Goal: Task Accomplishment & Management: Complete application form

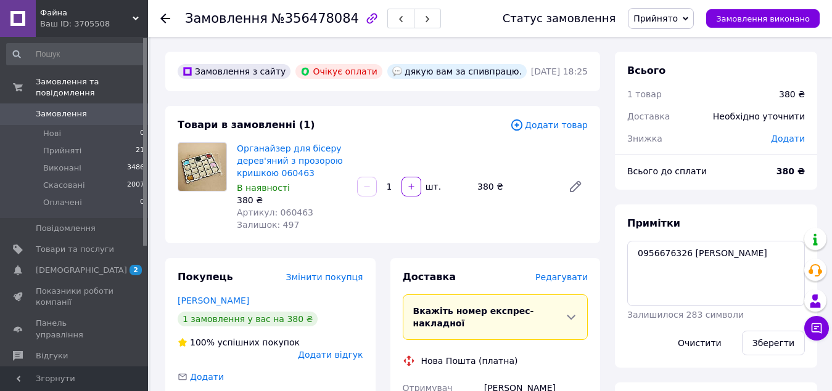
scroll to position [247, 0]
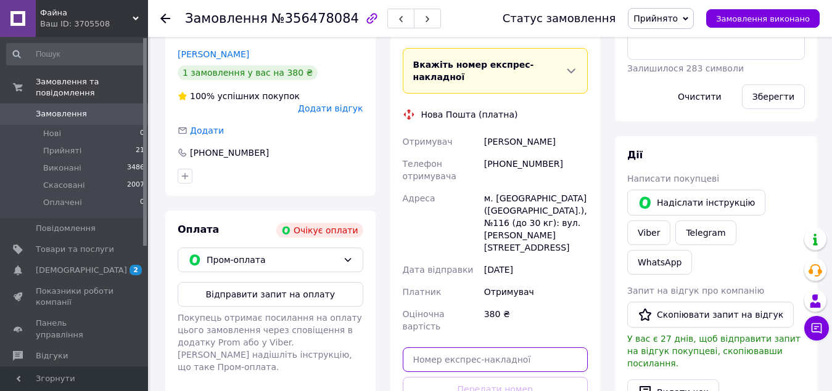
paste input "20451225153444"
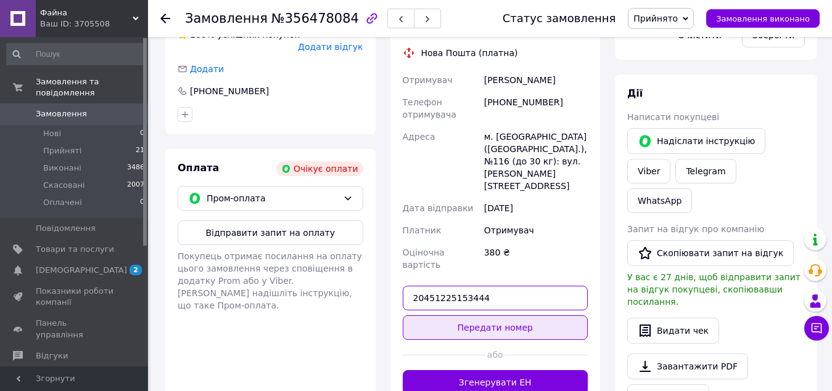
type input "20451225153444"
click at [509, 316] on button "Передати номер" at bounding box center [496, 328] width 186 height 25
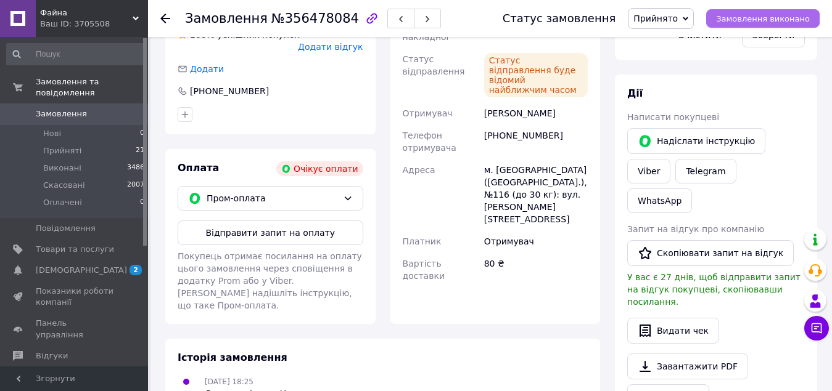
click at [762, 18] on span "Замовлення виконано" at bounding box center [763, 18] width 94 height 9
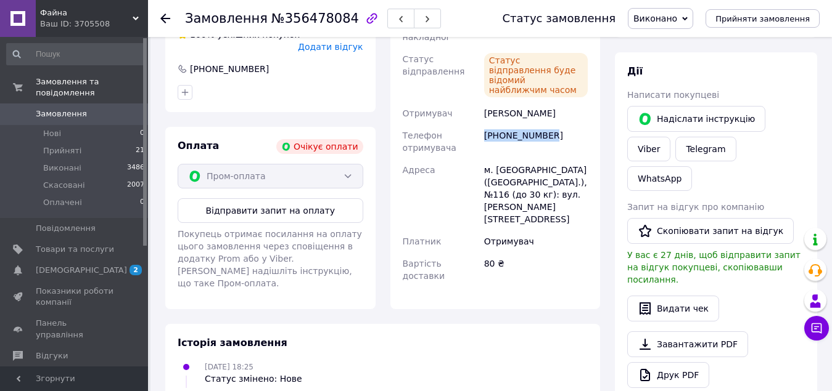
drag, startPoint x: 502, startPoint y: 108, endPoint x: 547, endPoint y: 111, distance: 44.4
click at [547, 125] on div "[PHONE_NUMBER]" at bounding box center [535, 142] width 108 height 35
copy div "[PHONE_NUMBER]"
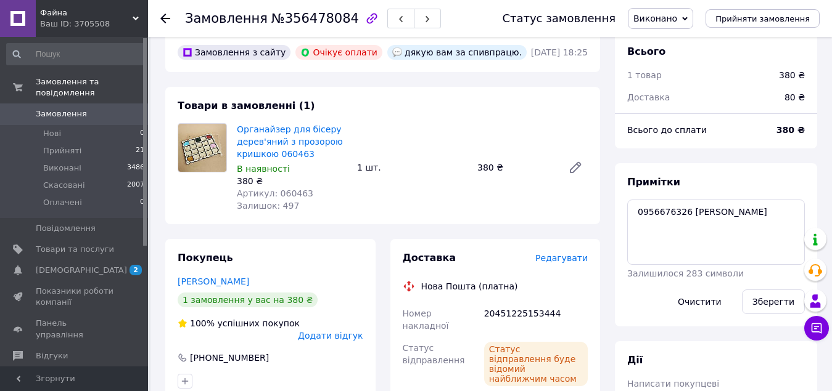
scroll to position [14, 0]
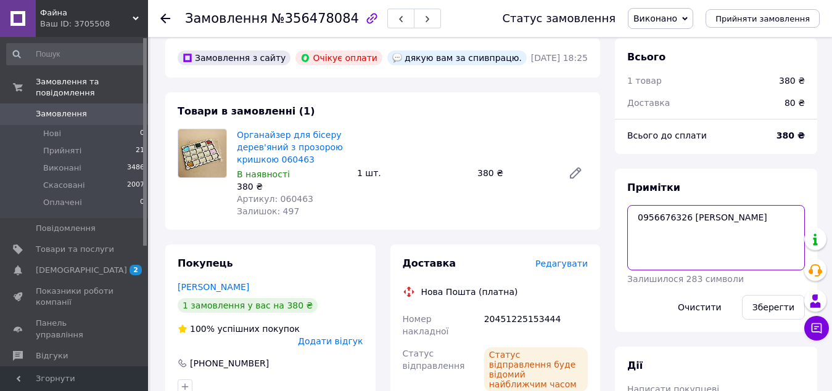
drag, startPoint x: 685, startPoint y: 216, endPoint x: 638, endPoint y: 223, distance: 47.9
click at [638, 223] on textarea "0956676326 вайбер" at bounding box center [716, 237] width 178 height 65
drag, startPoint x: 484, startPoint y: 319, endPoint x: 550, endPoint y: 316, distance: 65.4
click at [550, 316] on div "20451225153444" at bounding box center [535, 325] width 108 height 35
copy div "20451225153444"
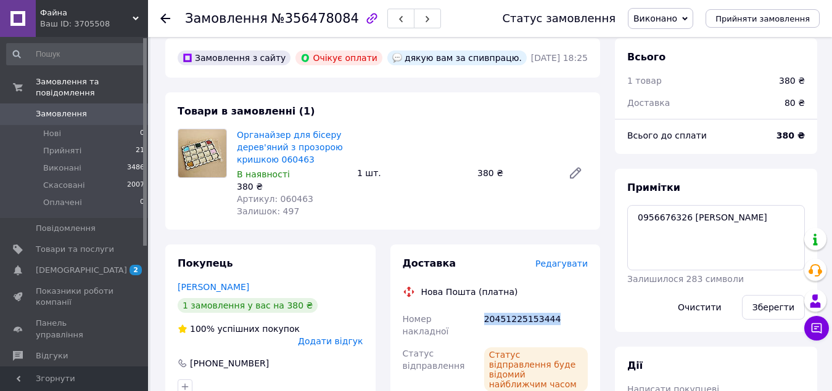
drag, startPoint x: 59, startPoint y: 102, endPoint x: 456, endPoint y: 96, distance: 397.6
click at [59, 108] on span "Замовлення" at bounding box center [61, 113] width 51 height 11
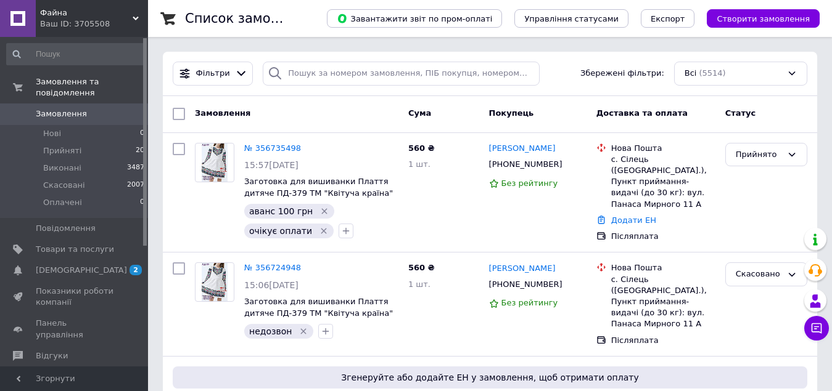
click at [61, 104] on link "Замовлення 0" at bounding box center [76, 114] width 152 height 21
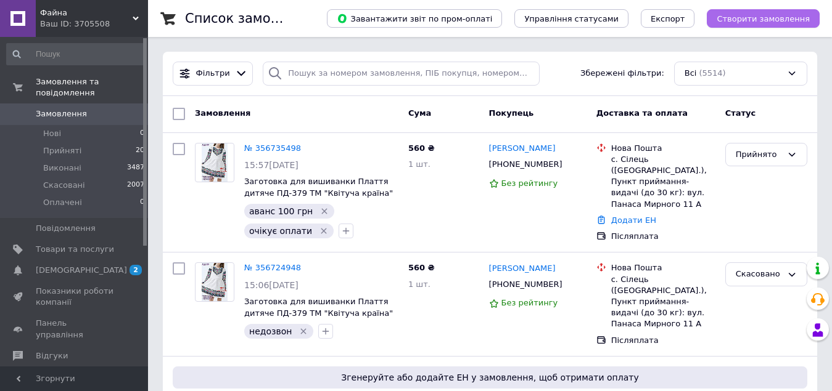
click at [760, 20] on span "Створити замовлення" at bounding box center [762, 18] width 93 height 9
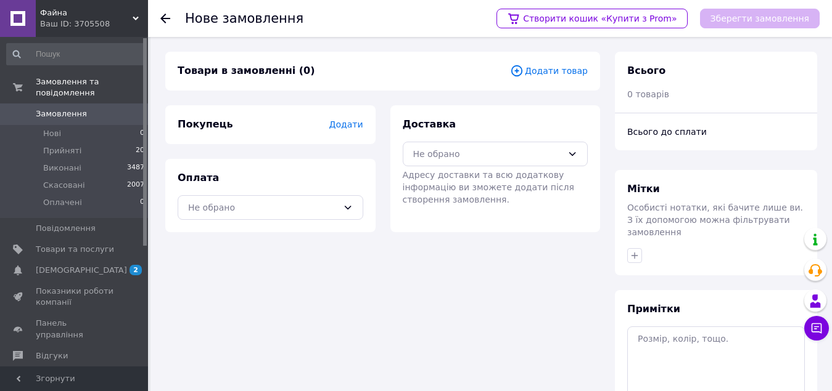
click at [558, 74] on span "Додати товар" at bounding box center [549, 71] width 78 height 14
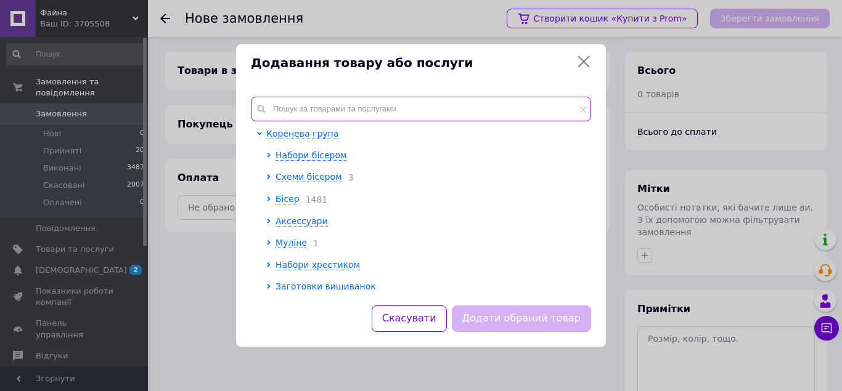
click at [300, 108] on input "text" at bounding box center [421, 109] width 340 height 25
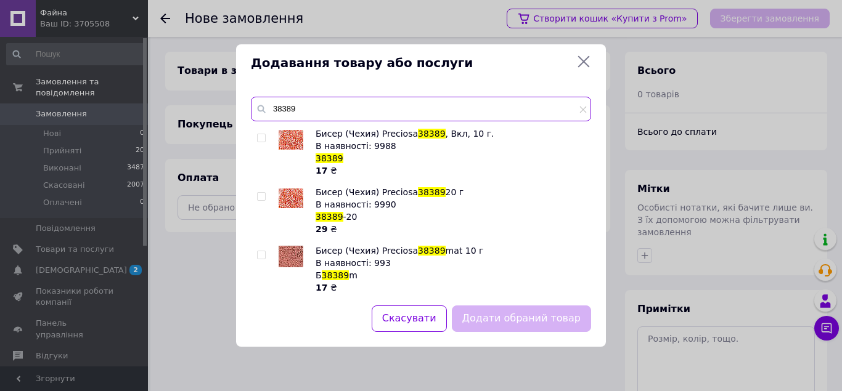
type input "38389"
click at [260, 197] on input "checkbox" at bounding box center [261, 197] width 8 height 8
checkbox input "true"
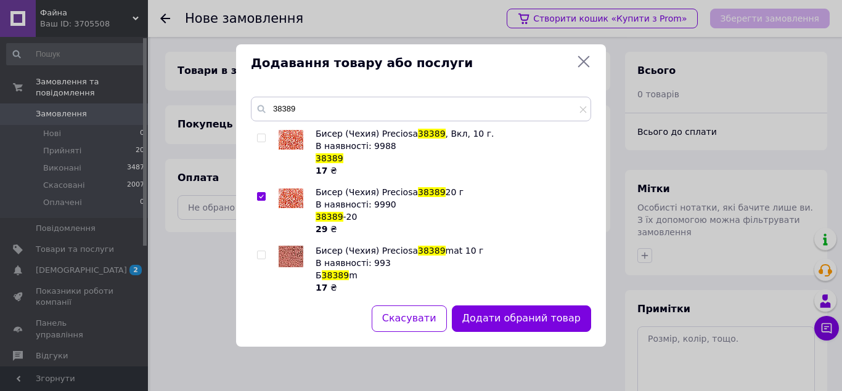
click at [260, 135] on input "checkbox" at bounding box center [261, 138] width 8 height 8
checkbox input "true"
click at [533, 318] on button "Додати обрані товари" at bounding box center [524, 319] width 136 height 27
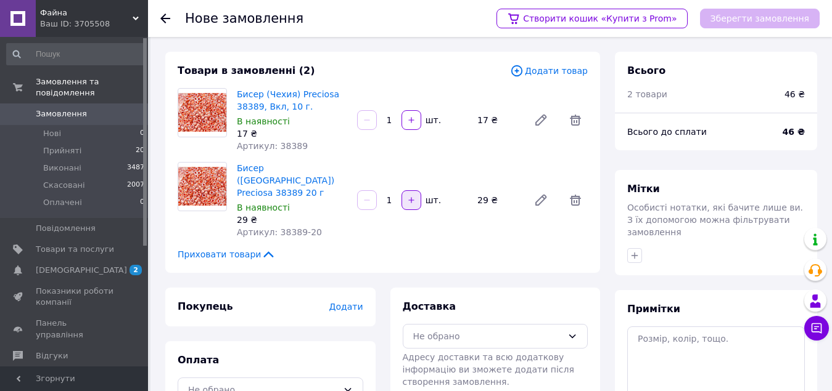
click at [412, 196] on icon "button" at bounding box center [411, 200] width 9 height 9
type input "2"
click at [559, 72] on span "Додати товар" at bounding box center [549, 71] width 78 height 14
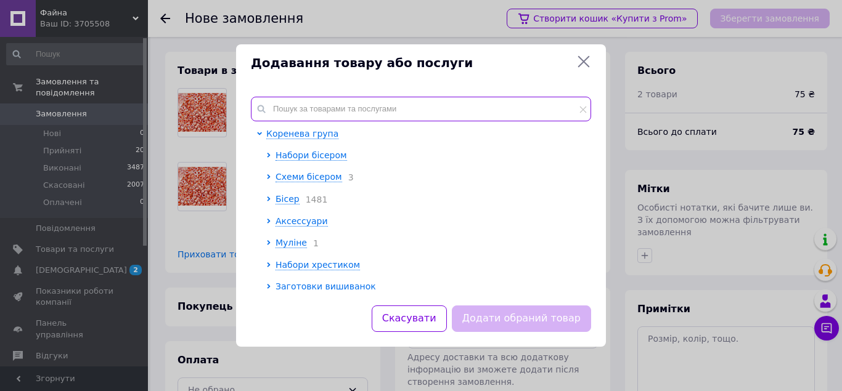
click at [325, 113] on input "text" at bounding box center [421, 109] width 340 height 25
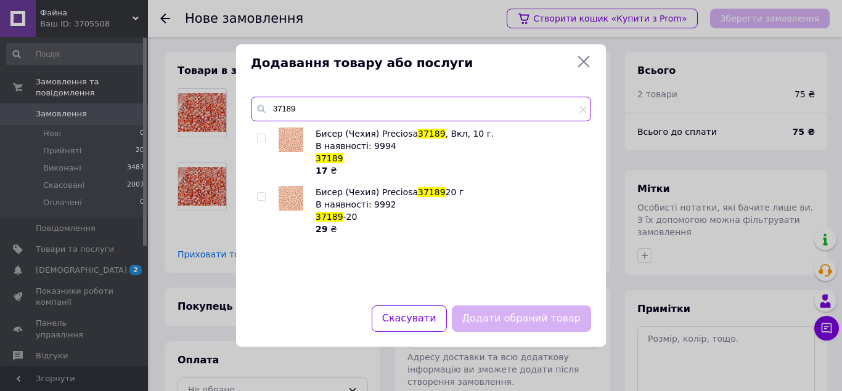
type input "37189"
click at [261, 137] on input "checkbox" at bounding box center [261, 138] width 8 height 8
checkbox input "true"
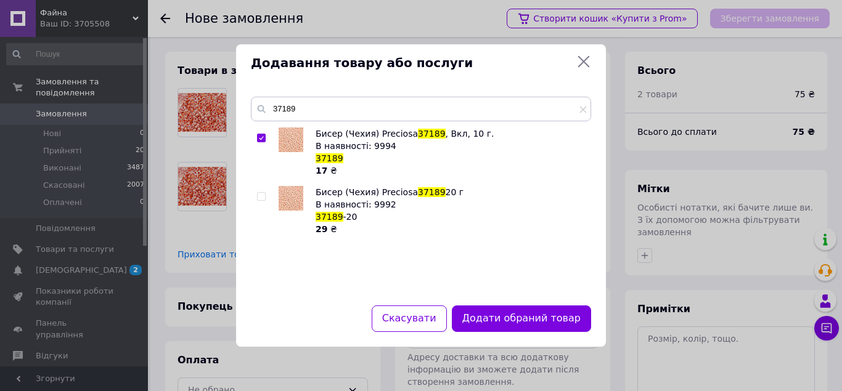
click at [258, 196] on input "checkbox" at bounding box center [261, 197] width 8 height 8
click at [262, 195] on input "checkbox" at bounding box center [261, 197] width 8 height 8
checkbox input "true"
click at [524, 317] on button "Додати обрані товари" at bounding box center [524, 319] width 136 height 27
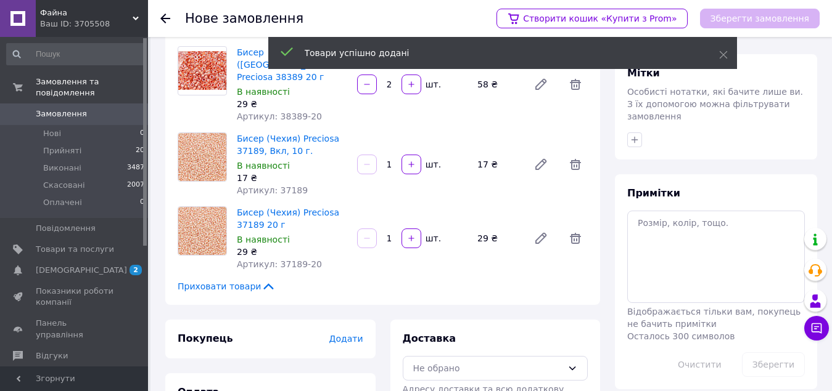
scroll to position [123, 0]
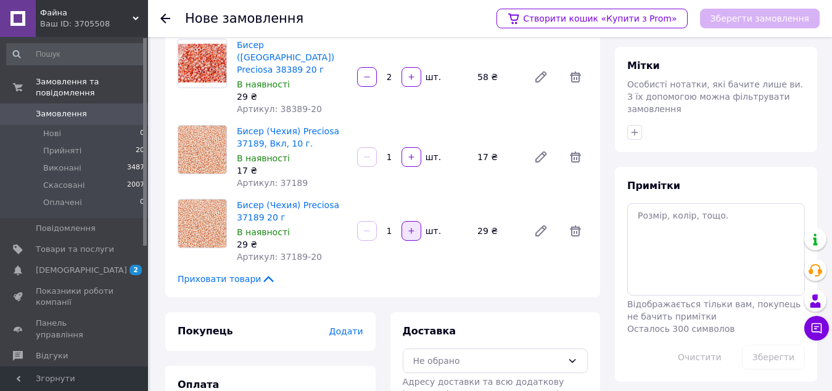
click at [412, 227] on icon "button" at bounding box center [411, 231] width 9 height 9
type input "2"
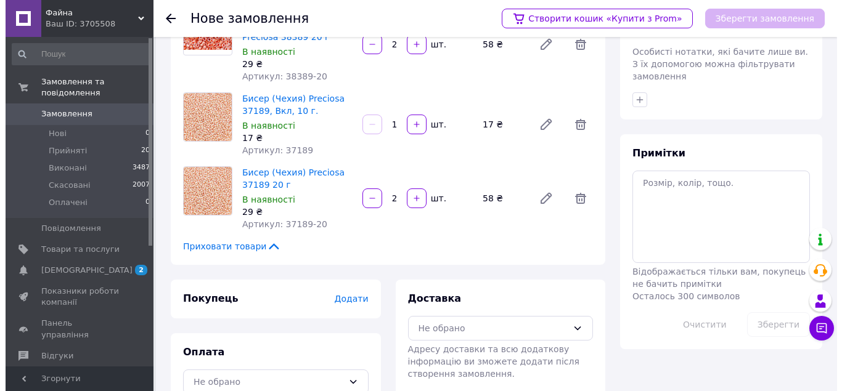
scroll to position [174, 0]
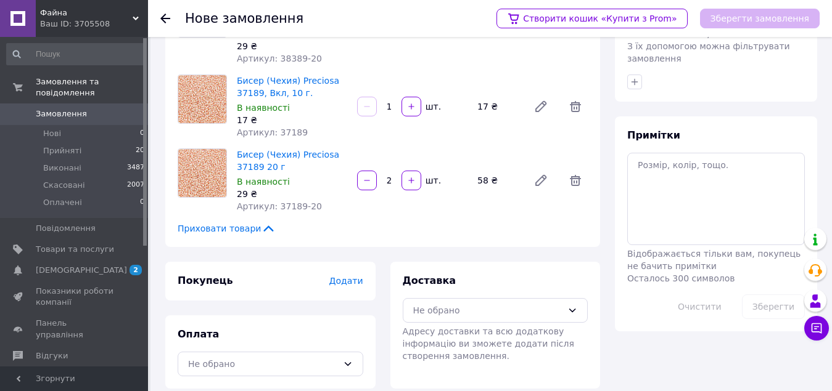
click at [350, 276] on span "Додати" at bounding box center [346, 281] width 34 height 10
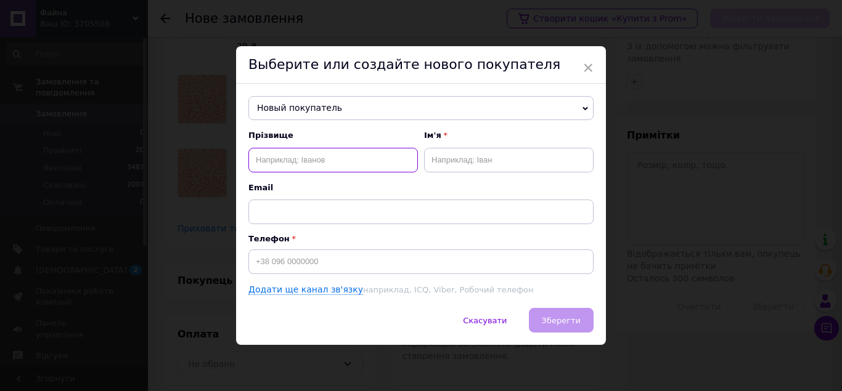
paste input "[PERSON_NAME]"
drag, startPoint x: 297, startPoint y: 157, endPoint x: 338, endPoint y: 162, distance: 41.0
click at [338, 162] on input "[PERSON_NAME]" at bounding box center [333, 160] width 170 height 25
type input "[PERSON_NAME]"
click at [485, 158] on input "text" at bounding box center [509, 160] width 170 height 25
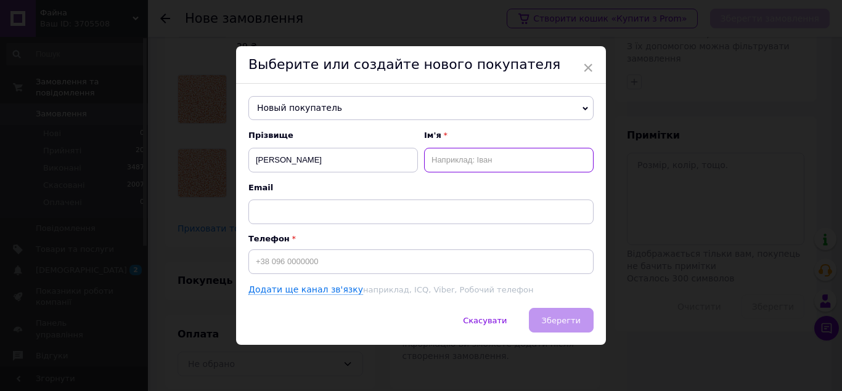
paste input "Анжеліка"
type input "Анжеліка"
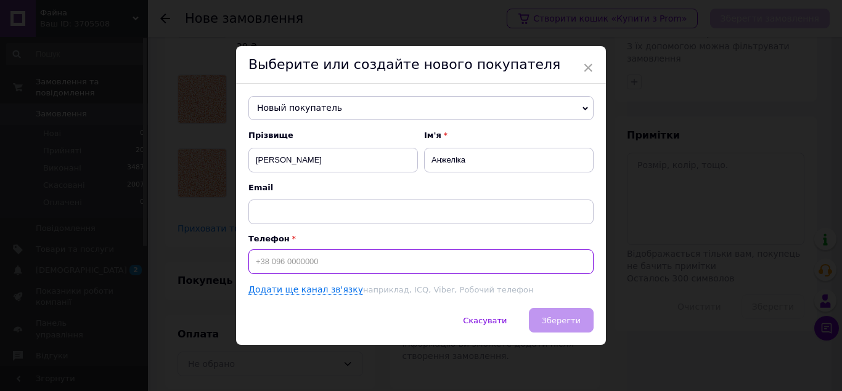
click at [332, 261] on input at bounding box center [420, 262] width 345 height 25
paste input "[PHONE_NUMBER]"
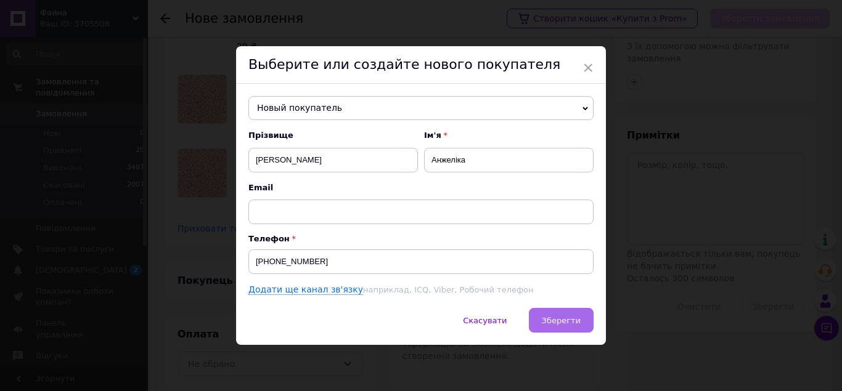
click at [560, 319] on span "Зберегти" at bounding box center [561, 320] width 39 height 9
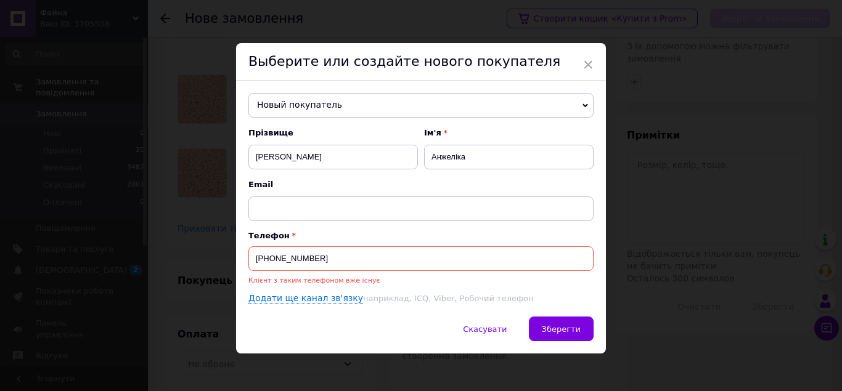
click at [338, 255] on input "[PHONE_NUMBER]" at bounding box center [420, 259] width 345 height 25
type input "+"
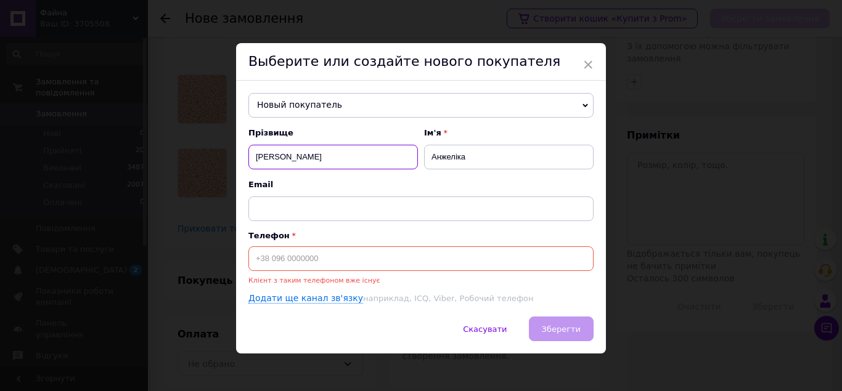
click at [325, 160] on input "[PERSON_NAME]" at bounding box center [333, 157] width 170 height 25
type input "[PHONE_NUMBER]"
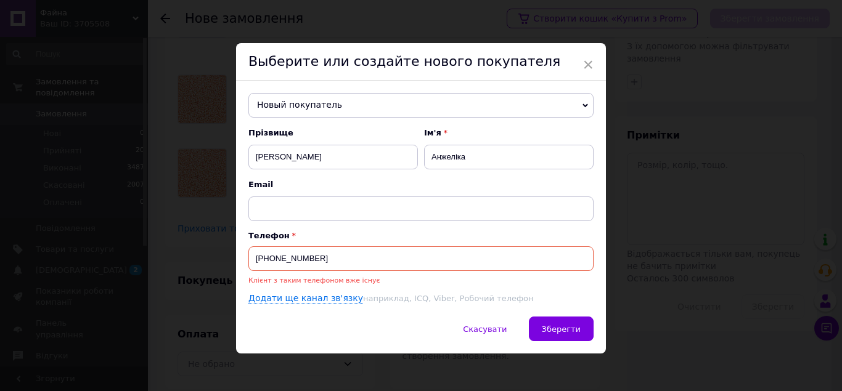
click at [583, 105] on use at bounding box center [585, 106] width 6 height 4
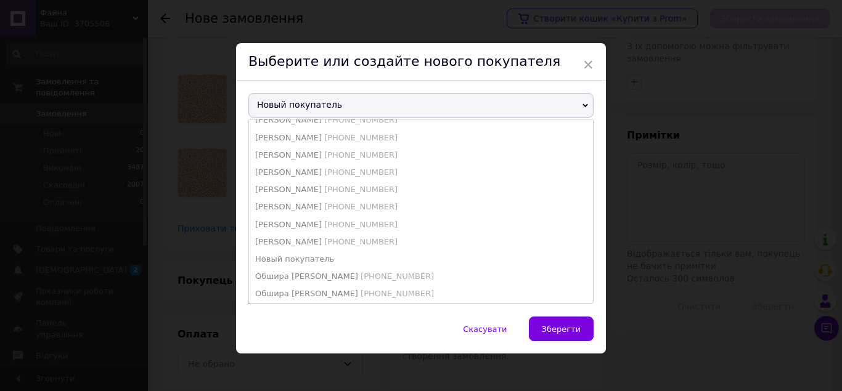
scroll to position [565, 0]
click at [301, 105] on span "Новый покупатель" at bounding box center [420, 105] width 345 height 25
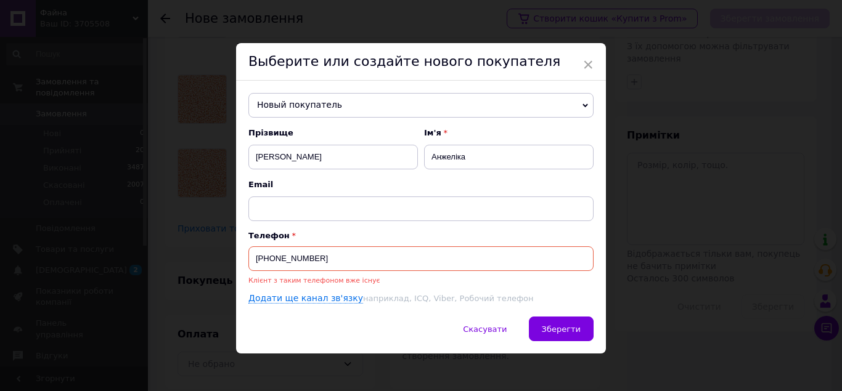
click at [327, 255] on input "[PHONE_NUMBER]" at bounding box center [420, 259] width 345 height 25
click at [308, 301] on link "Додати ще канал зв'язку" at bounding box center [305, 298] width 115 height 10
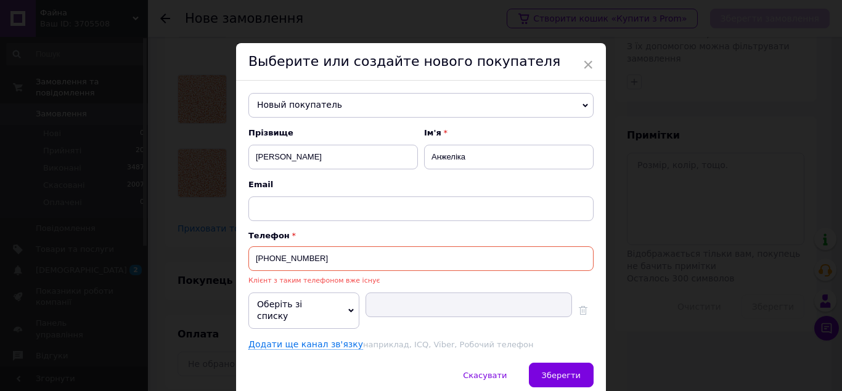
click at [348, 308] on icon at bounding box center [351, 311] width 6 height 6
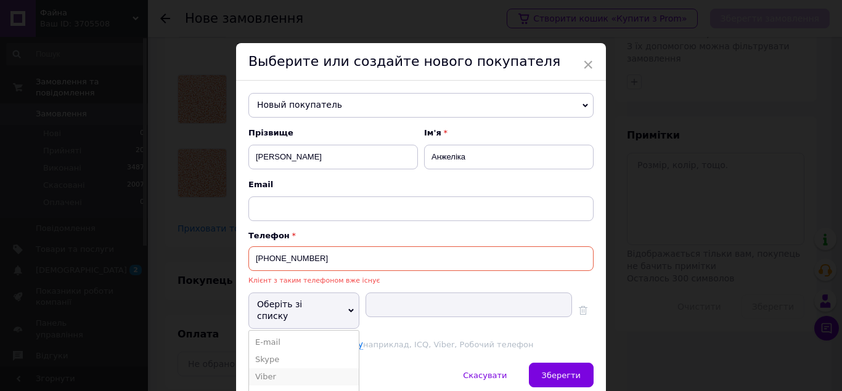
click at [277, 369] on li "Viber" at bounding box center [304, 377] width 110 height 17
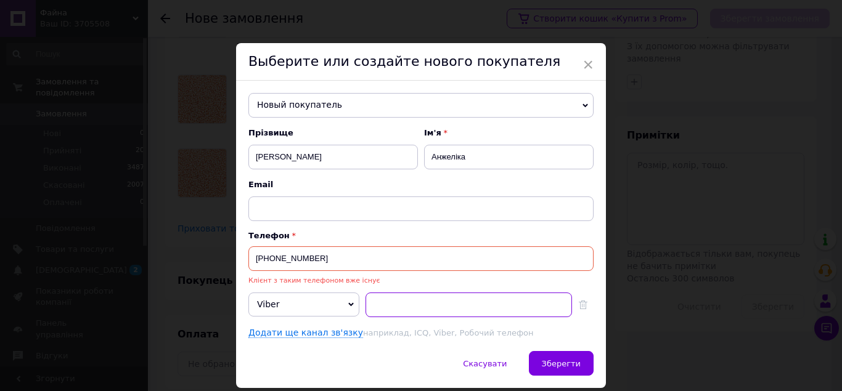
click at [457, 311] on input at bounding box center [469, 305] width 206 height 25
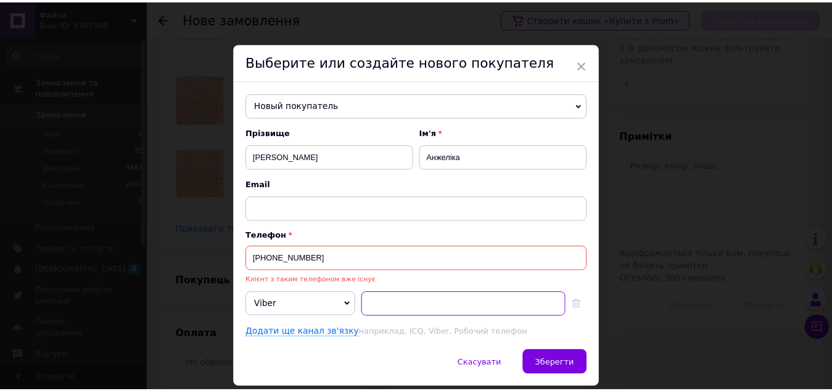
scroll to position [41, 0]
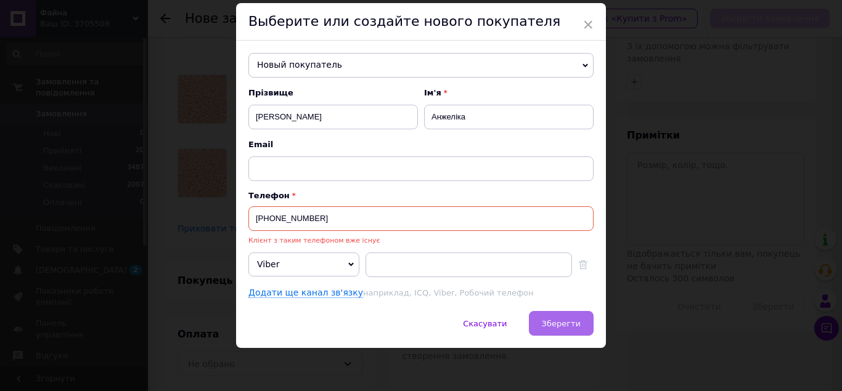
click at [568, 312] on button "Зберегти" at bounding box center [561, 323] width 65 height 25
click at [570, 325] on span "Зберегти" at bounding box center [561, 323] width 39 height 9
click at [584, 23] on span "×" at bounding box center [587, 24] width 11 height 21
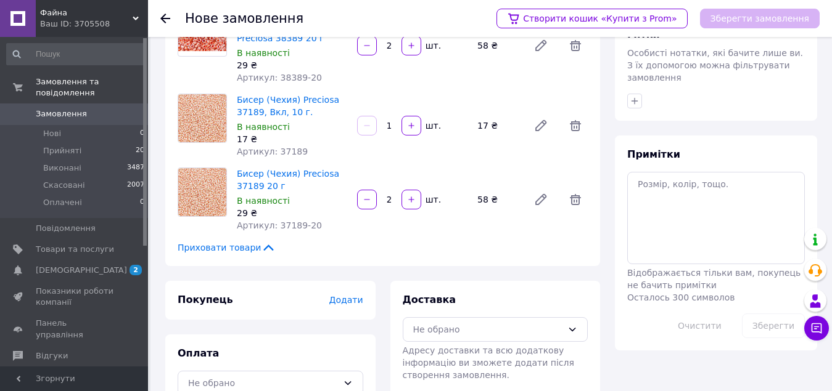
scroll to position [174, 0]
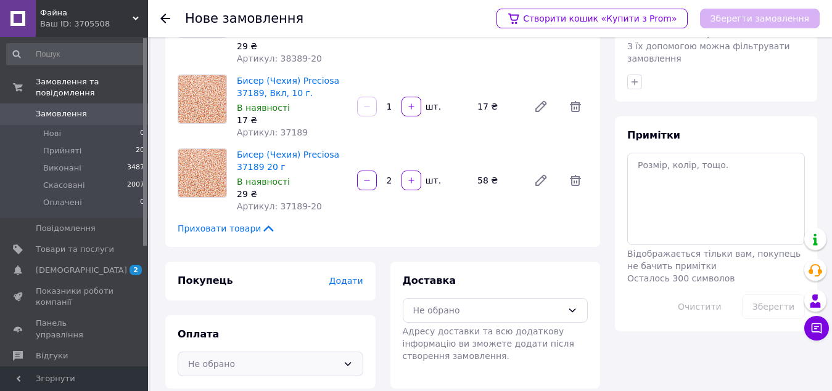
click at [348, 359] on icon at bounding box center [348, 364] width 10 height 10
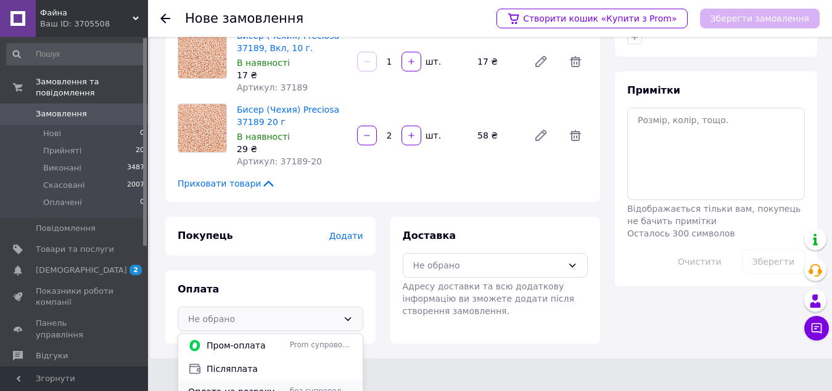
click at [258, 386] on span "Оплата на розрахунковий рахунок!" at bounding box center [236, 392] width 97 height 12
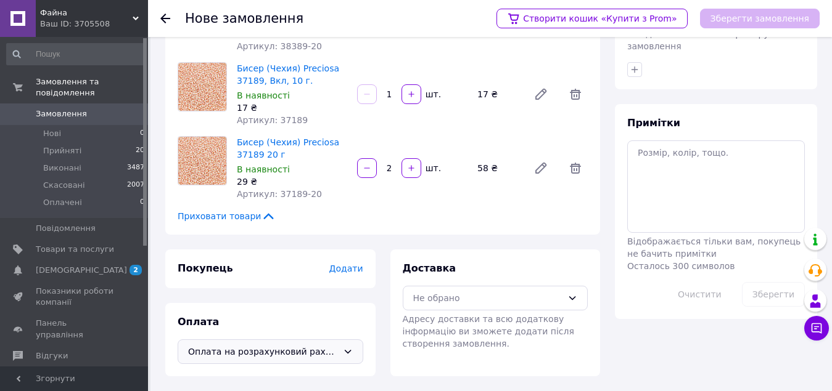
scroll to position [174, 0]
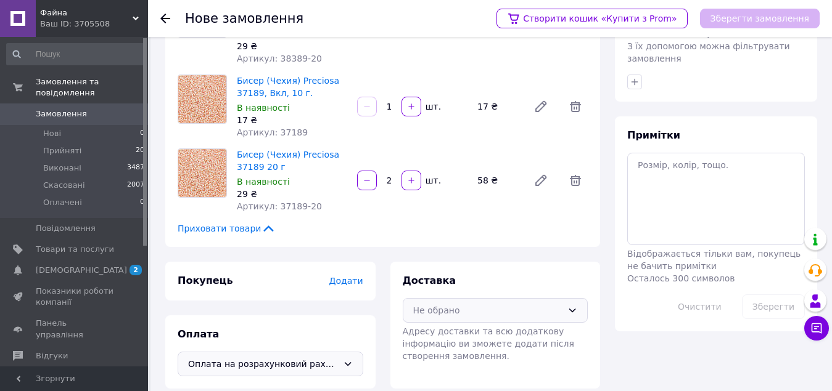
click at [569, 306] on icon at bounding box center [572, 311] width 10 height 10
click at [569, 309] on icon at bounding box center [572, 311] width 7 height 4
click at [571, 306] on icon at bounding box center [572, 311] width 10 height 10
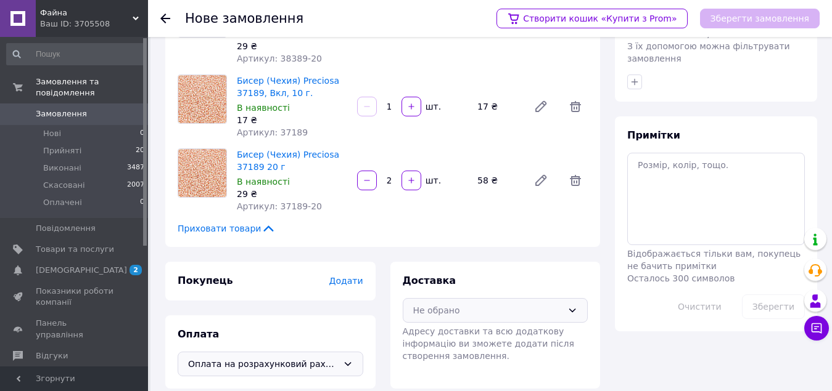
click at [571, 306] on icon at bounding box center [572, 311] width 10 height 10
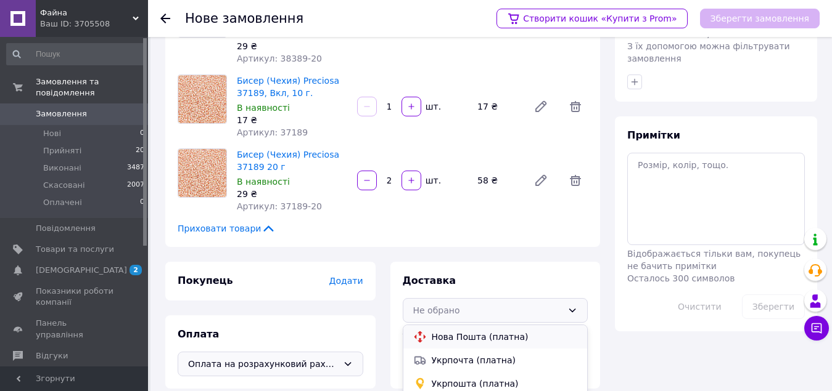
click at [479, 331] on span "Нова Пошта (платна)" at bounding box center [504, 337] width 146 height 12
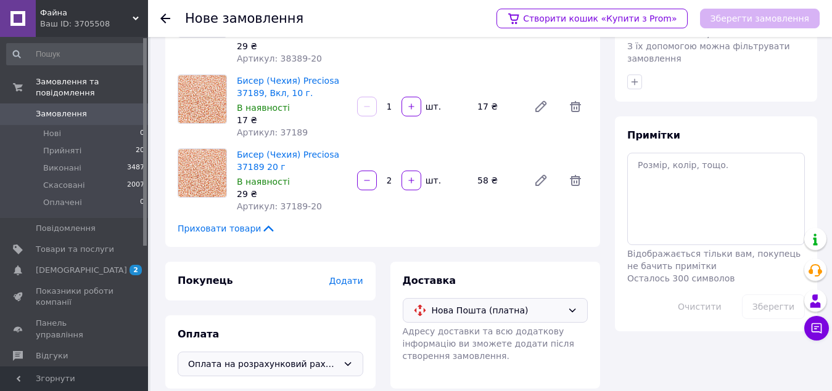
click at [574, 306] on icon at bounding box center [572, 311] width 10 height 10
click at [571, 306] on icon at bounding box center [572, 311] width 10 height 10
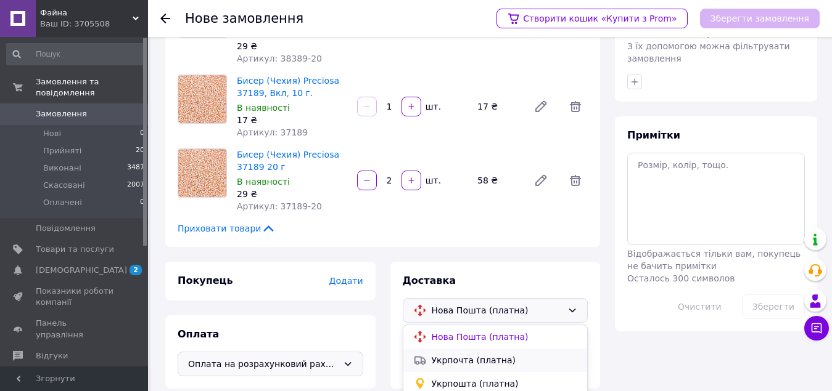
click at [468, 354] on span "Укрпочта (платна)" at bounding box center [504, 360] width 146 height 12
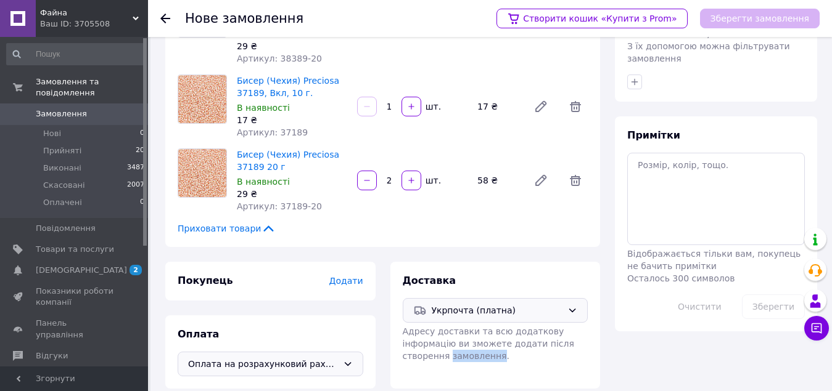
click at [468, 351] on div "Доставка Укрпочта (платна) Адресу доставки та всю додаткову інформацію ви зможе…" at bounding box center [495, 325] width 210 height 127
click at [335, 301] on div "Покупець Додати Оплата Оплата на розрахунковий рахунок!" at bounding box center [270, 325] width 210 height 127
click at [572, 306] on icon at bounding box center [572, 311] width 10 height 10
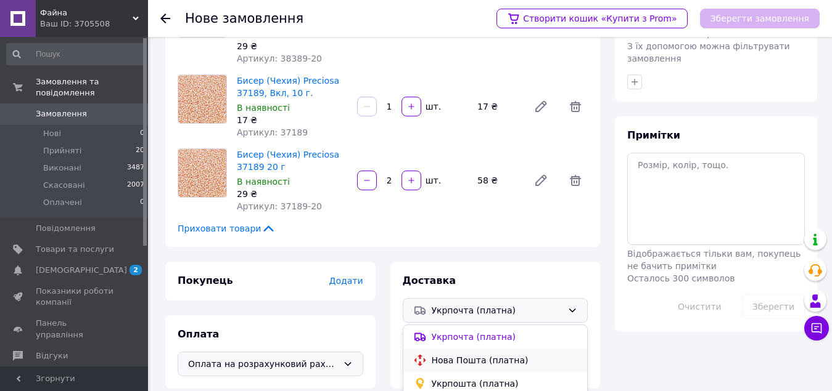
click at [482, 354] on span "Нова Пошта (платна)" at bounding box center [504, 360] width 146 height 12
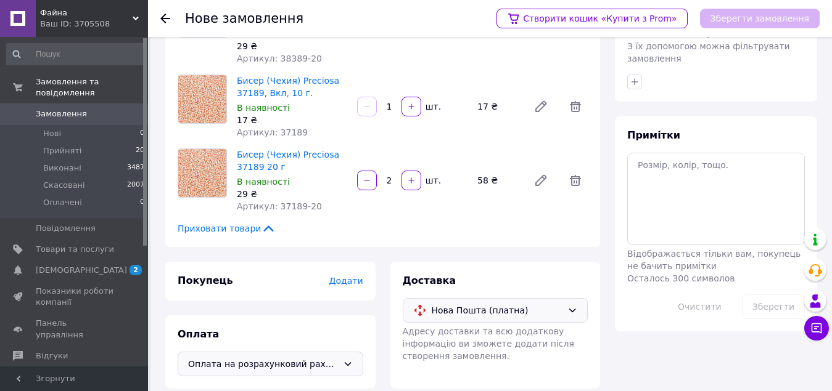
click at [345, 276] on span "Додати" at bounding box center [346, 281] width 34 height 10
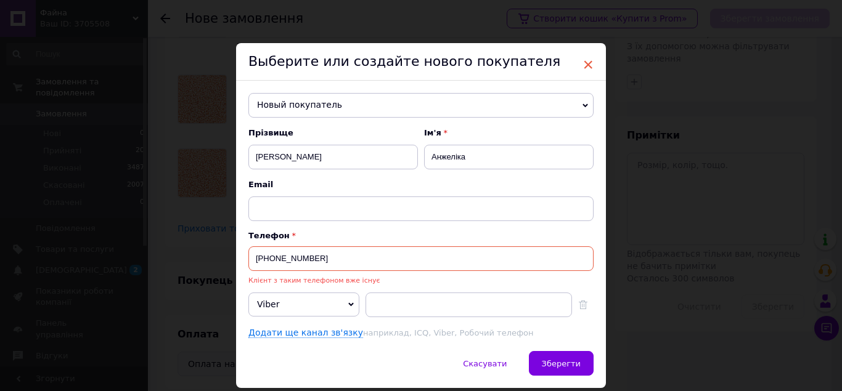
click at [583, 65] on span "×" at bounding box center [587, 64] width 11 height 21
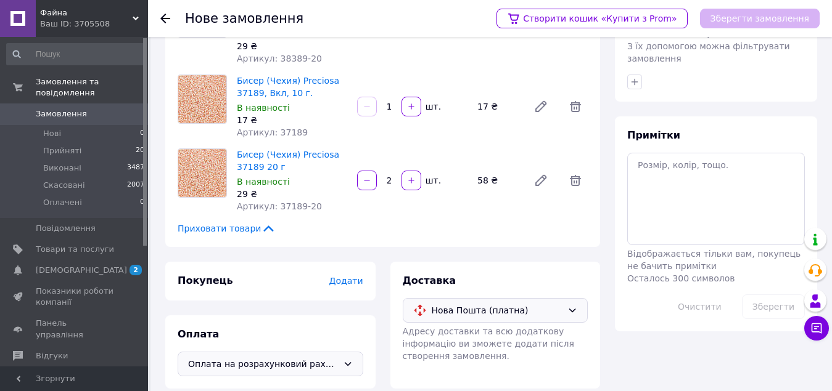
click at [75, 108] on span "Замовлення" at bounding box center [61, 113] width 51 height 11
